Goal: Information Seeking & Learning: Understand process/instructions

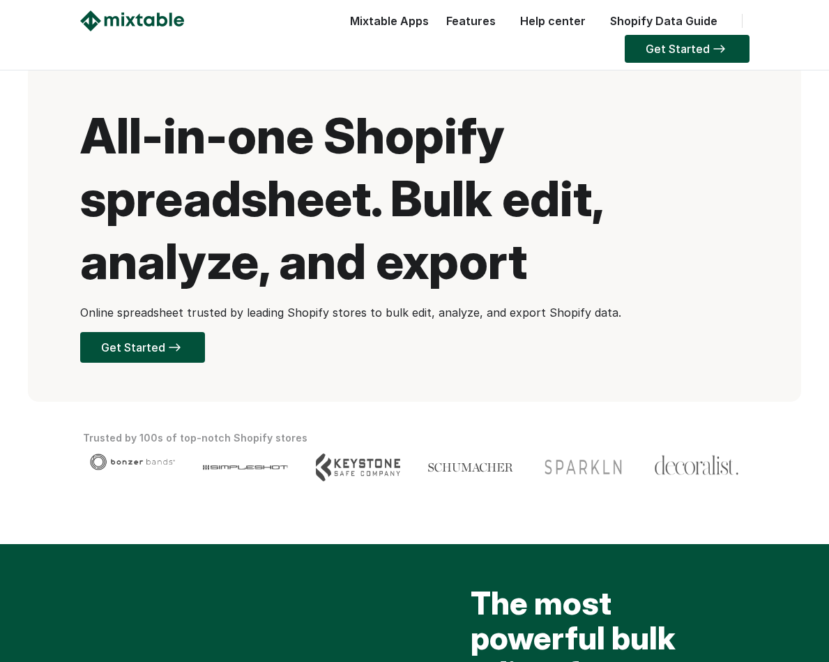
click at [513, 22] on link "Help center" at bounding box center [552, 21] width 79 height 14
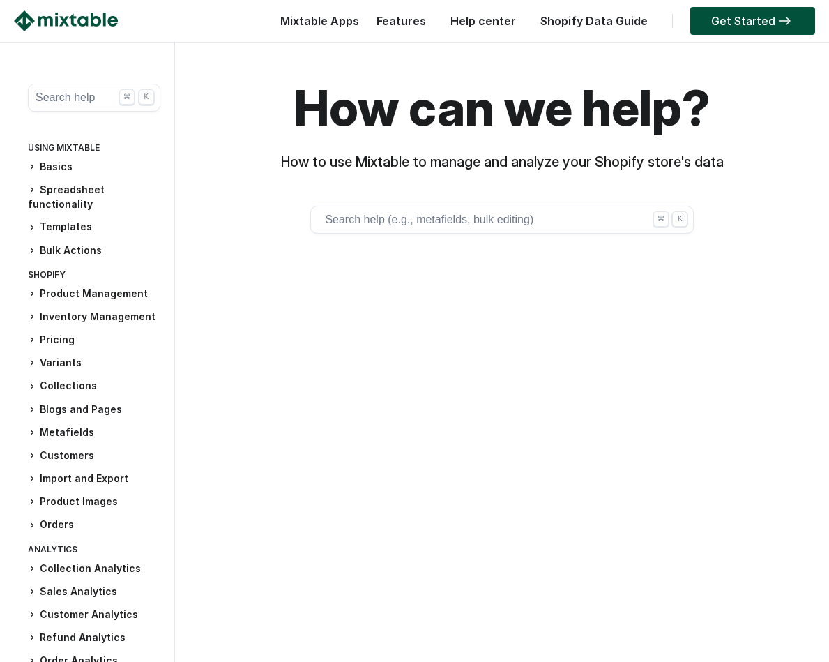
click at [410, 220] on button "Search help (e.g., metafields, bulk editing) ⌘ K" at bounding box center [502, 220] width 384 height 28
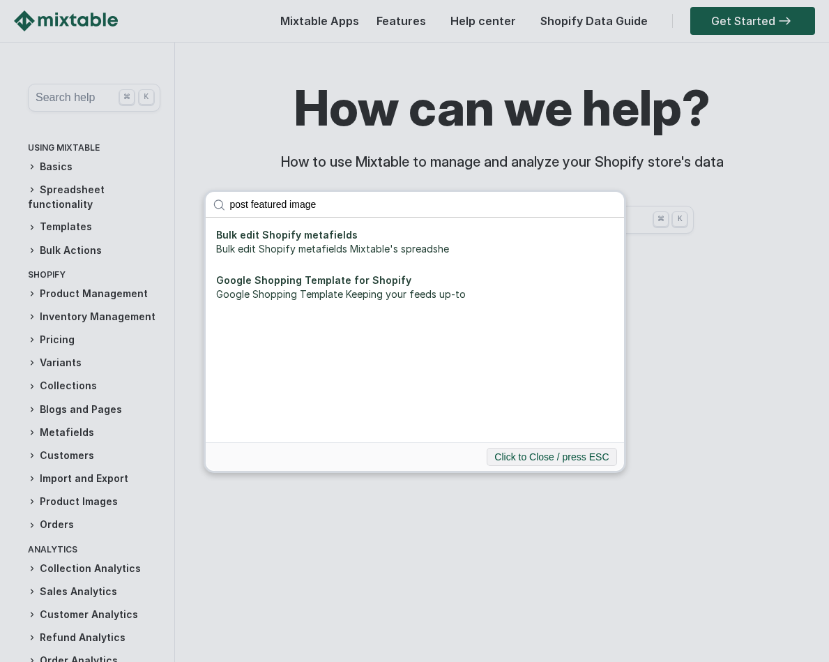
type input "post featured image"
click button "submit" at bounding box center [0, 0] width 0 height 0
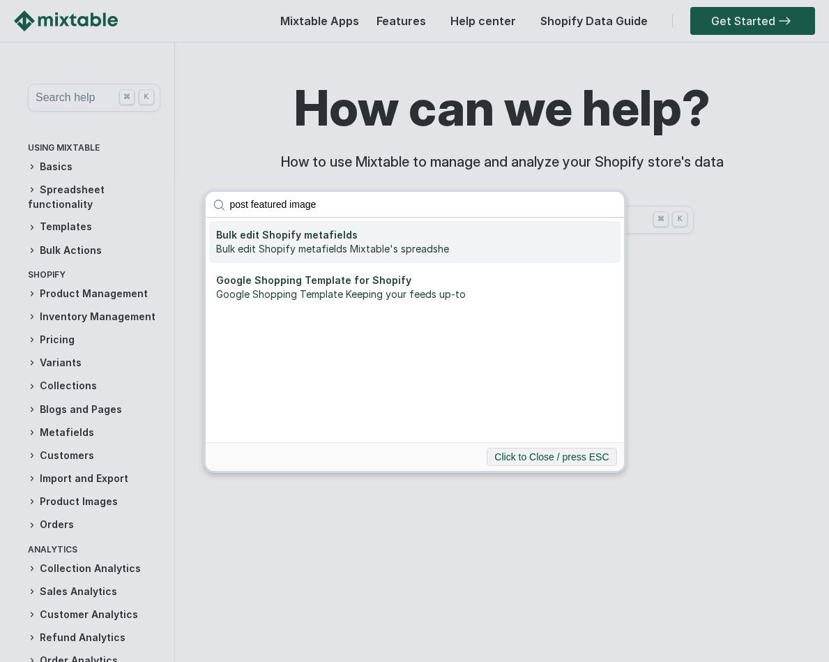
click at [354, 246] on div "Bulk edit Shopify metafields Mixtable's spreadshe" at bounding box center [414, 249] width 397 height 14
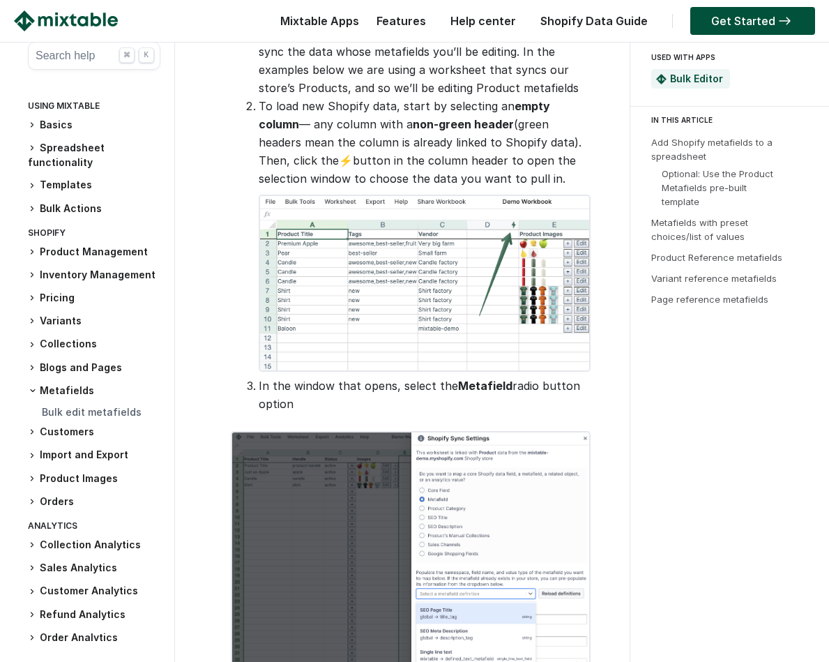
scroll to position [1135, 0]
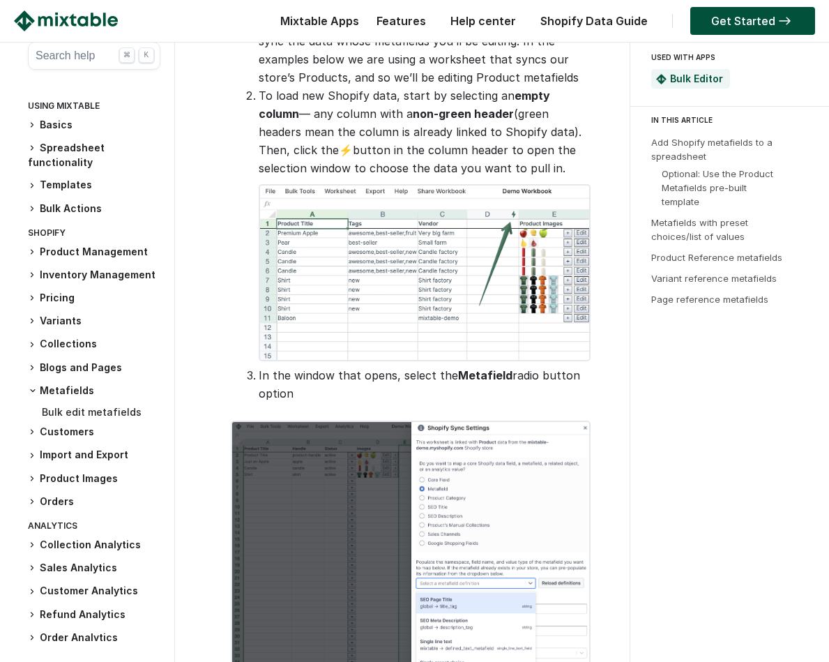
click at [103, 412] on link "Bulk edit metafields" at bounding box center [92, 412] width 100 height 12
